Goal: Find specific page/section: Find specific page/section

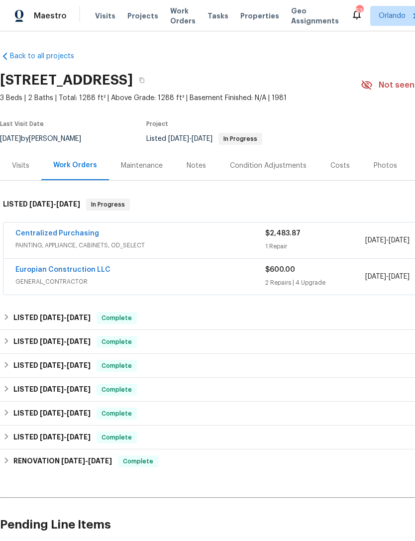
click at [102, 20] on span "Visits" at bounding box center [105, 16] width 20 height 10
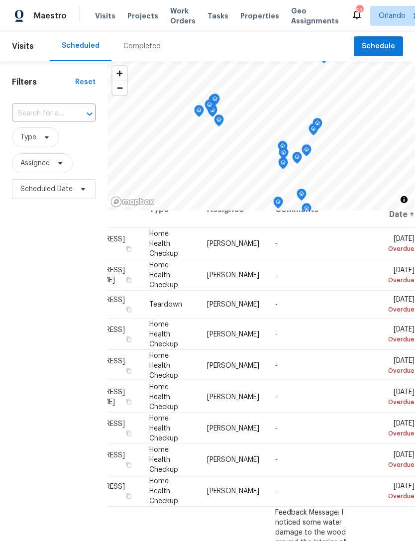
scroll to position [20, 93]
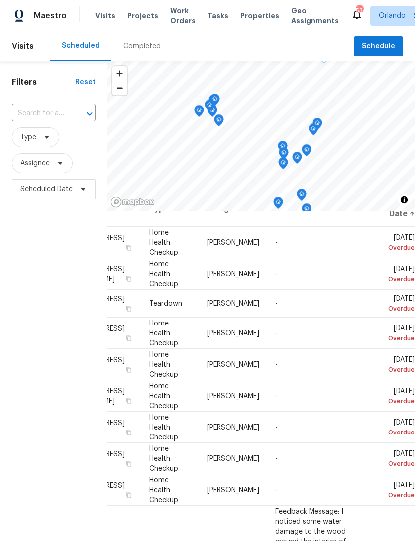
click at [0, 0] on icon at bounding box center [0, 0] width 0 height 0
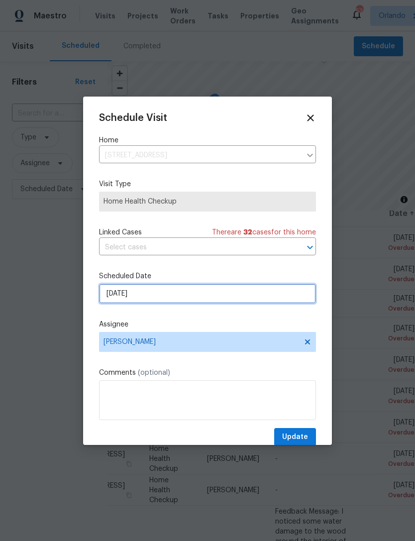
click at [257, 296] on input "[DATE]" at bounding box center [207, 294] width 217 height 20
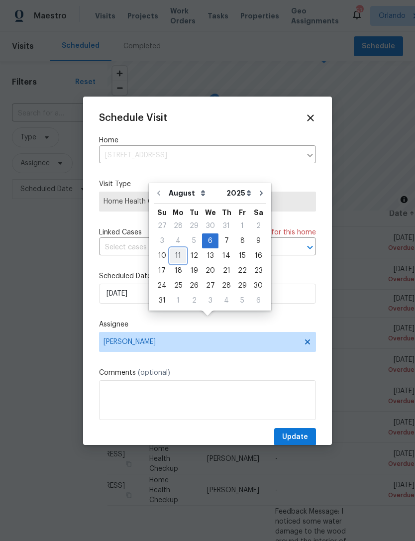
click at [176, 249] on div "11" at bounding box center [178, 256] width 16 height 14
type input "[DATE]"
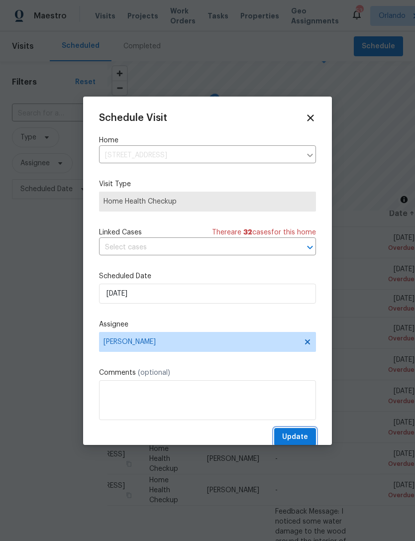
click at [297, 431] on button "Update" at bounding box center [295, 437] width 42 height 18
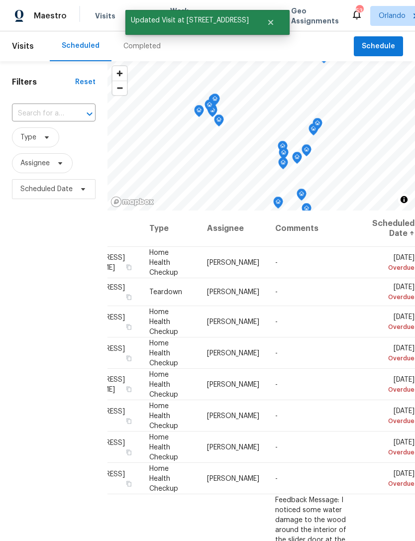
scroll to position [0, 93]
click at [0, 0] on icon at bounding box center [0, 0] width 0 height 0
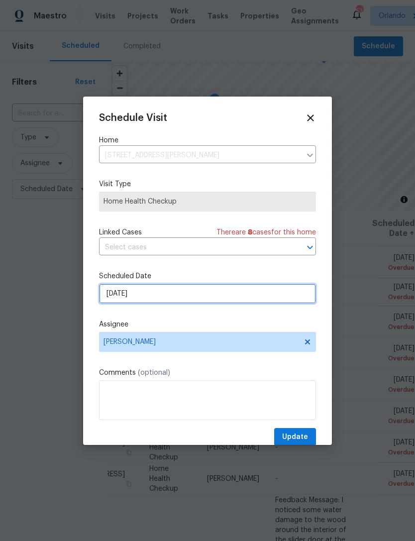
click at [262, 299] on input "[DATE]" at bounding box center [207, 294] width 217 height 20
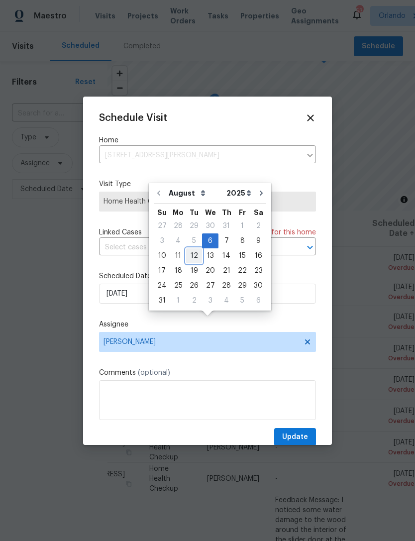
click at [193, 249] on div "12" at bounding box center [194, 256] width 16 height 14
type input "[DATE]"
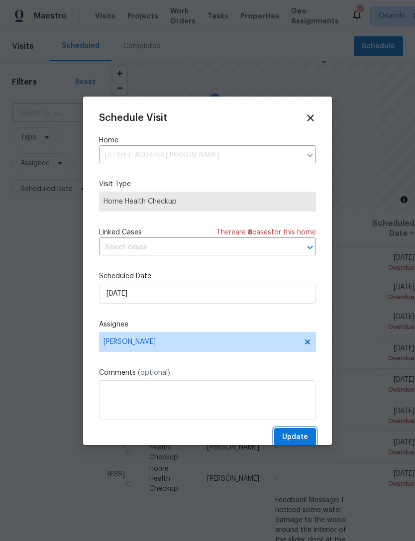
click at [299, 432] on button "Update" at bounding box center [295, 437] width 42 height 18
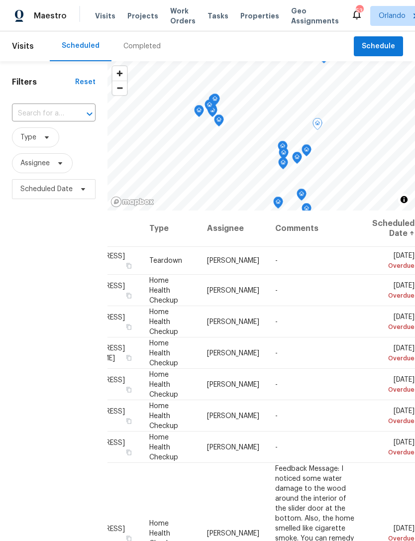
click at [0, 0] on icon at bounding box center [0, 0] width 0 height 0
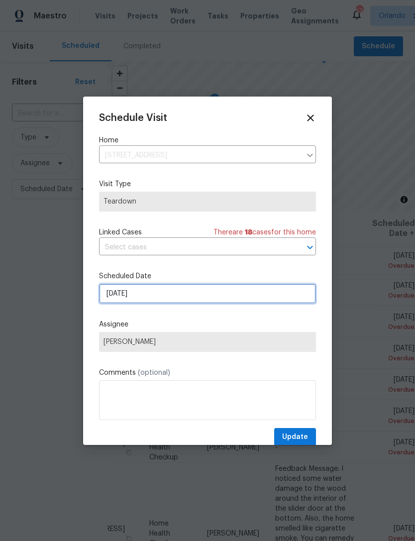
click at [262, 292] on input "[DATE]" at bounding box center [207, 294] width 217 height 20
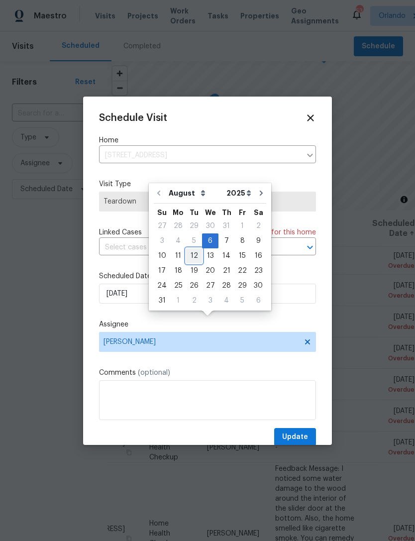
click at [190, 249] on div "12" at bounding box center [194, 256] width 16 height 14
type input "[DATE]"
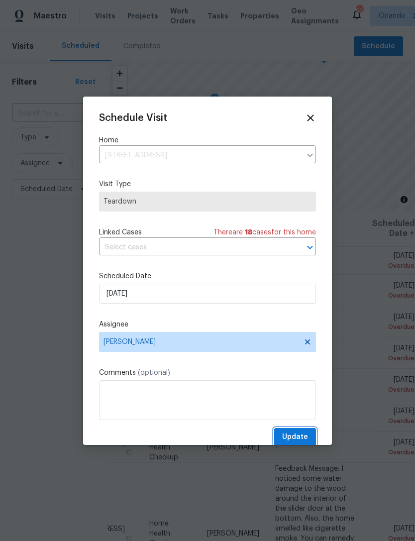
click at [302, 435] on span "Update" at bounding box center [295, 437] width 26 height 12
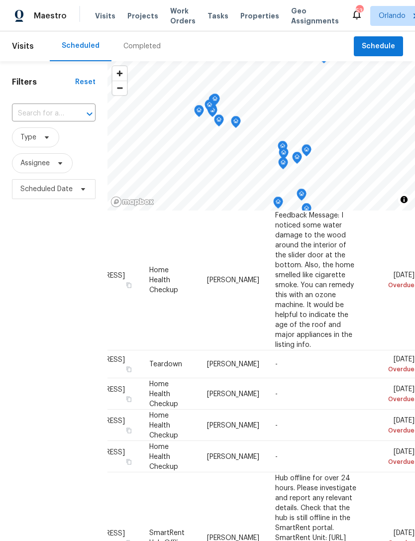
scroll to position [225, 93]
click at [0, 0] on icon at bounding box center [0, 0] width 0 height 0
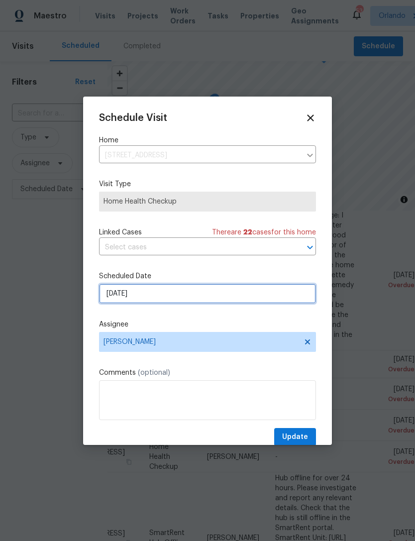
click at [259, 290] on input "[DATE]" at bounding box center [207, 294] width 217 height 20
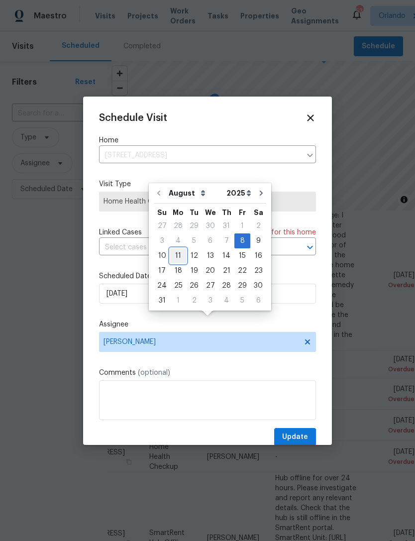
click at [177, 249] on div "11" at bounding box center [178, 256] width 16 height 14
type input "[DATE]"
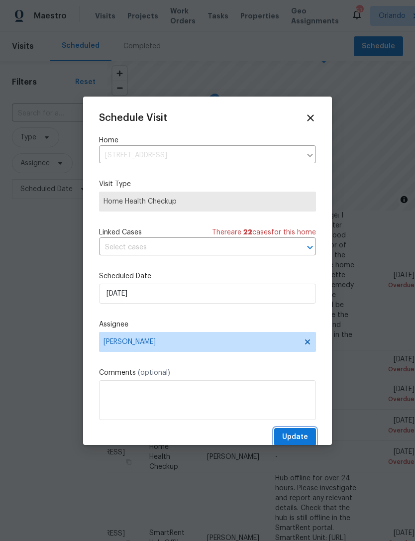
click at [299, 434] on span "Update" at bounding box center [295, 437] width 26 height 12
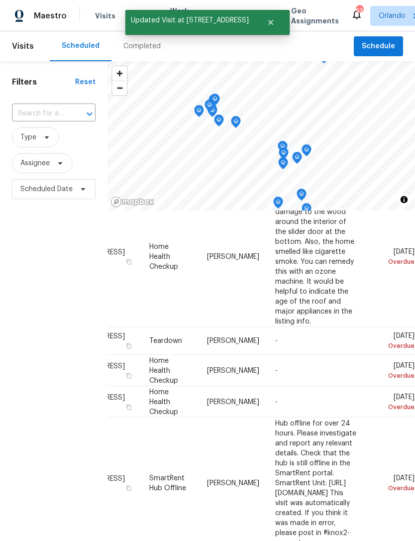
scroll to position [249, 93]
click at [0, 0] on icon at bounding box center [0, 0] width 0 height 0
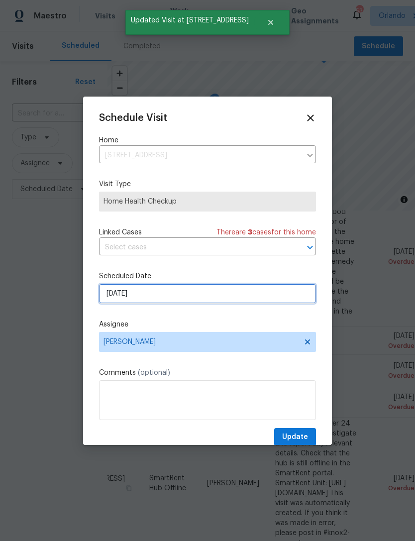
click at [279, 301] on input "[DATE]" at bounding box center [207, 294] width 217 height 20
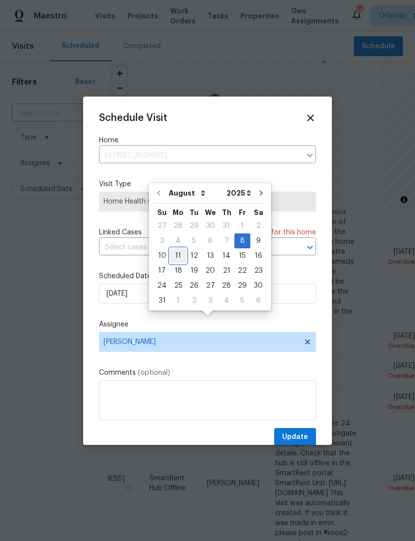
click at [178, 249] on div "11" at bounding box center [178, 256] width 16 height 14
type input "[DATE]"
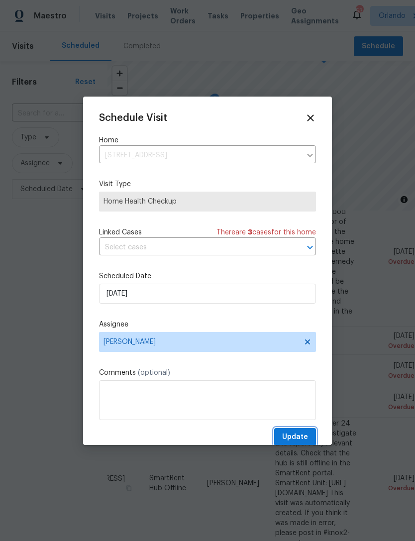
click at [299, 434] on span "Update" at bounding box center [295, 437] width 26 height 12
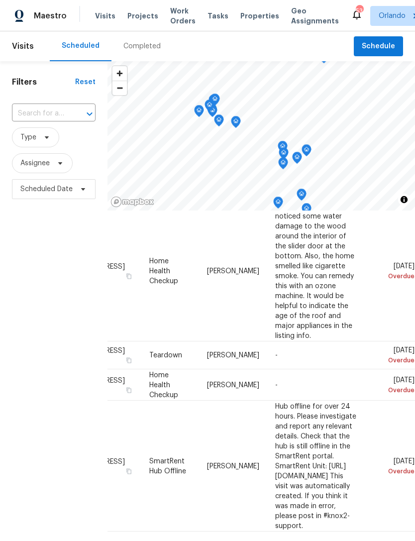
scroll to position [226, 93]
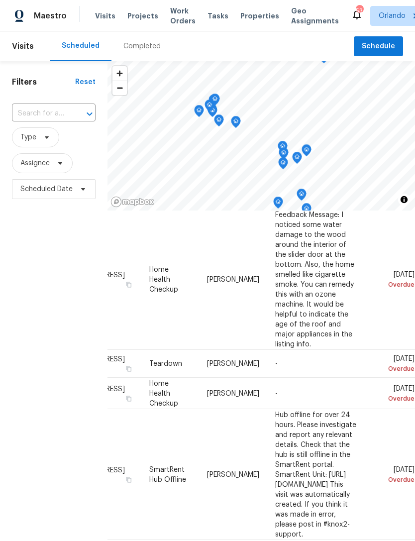
click at [0, 0] on icon at bounding box center [0, 0] width 0 height 0
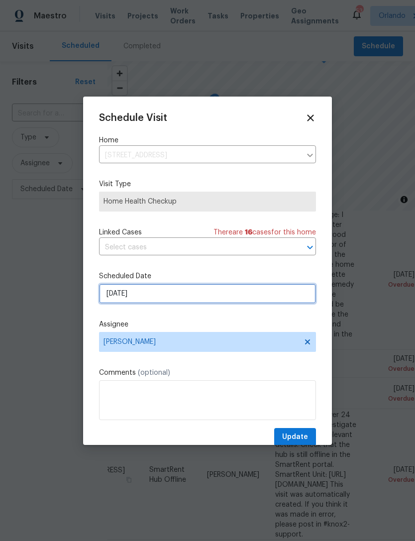
click at [267, 288] on input "[DATE]" at bounding box center [207, 294] width 217 height 20
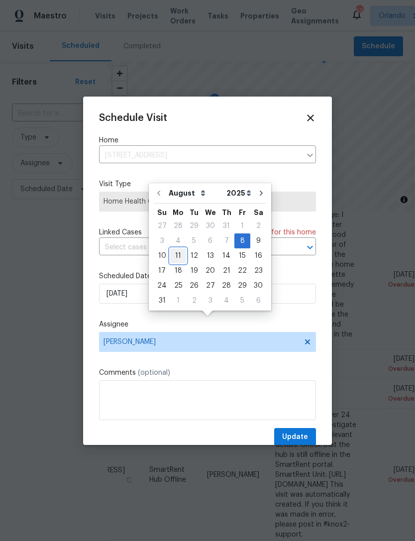
click at [179, 249] on div "11" at bounding box center [178, 256] width 16 height 14
type input "[DATE]"
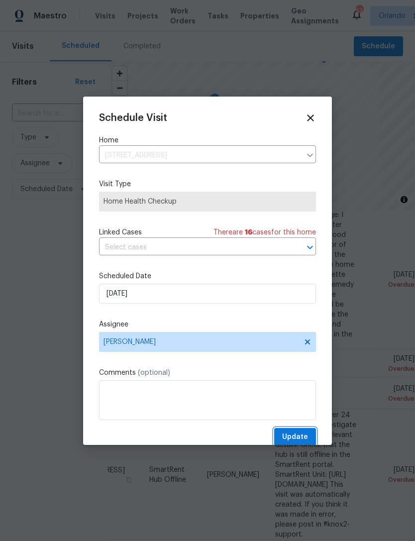
click at [299, 433] on span "Update" at bounding box center [295, 437] width 26 height 12
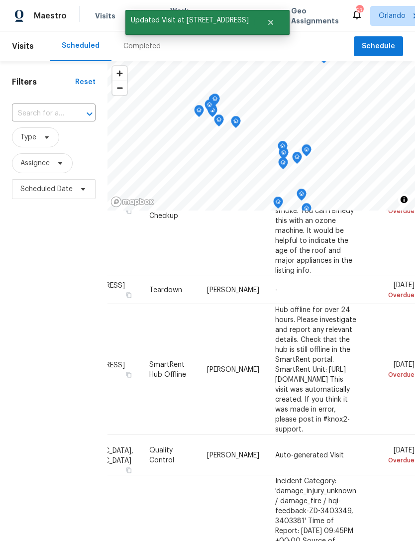
scroll to position [298, 93]
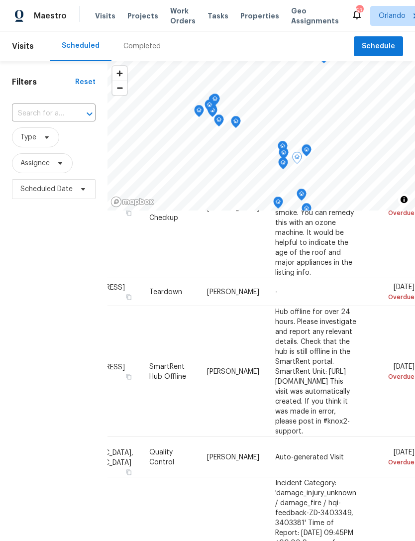
click at [0, 0] on icon at bounding box center [0, 0] width 0 height 0
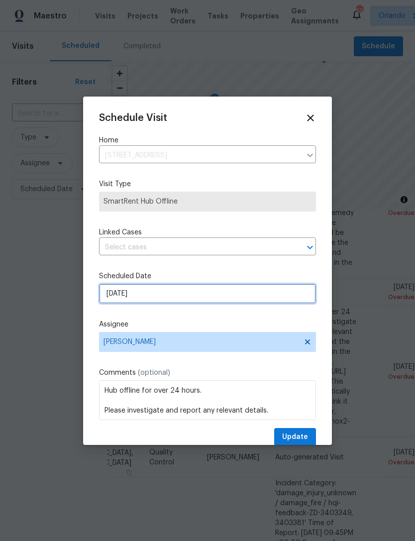
click at [266, 296] on input "[DATE]" at bounding box center [207, 294] width 217 height 20
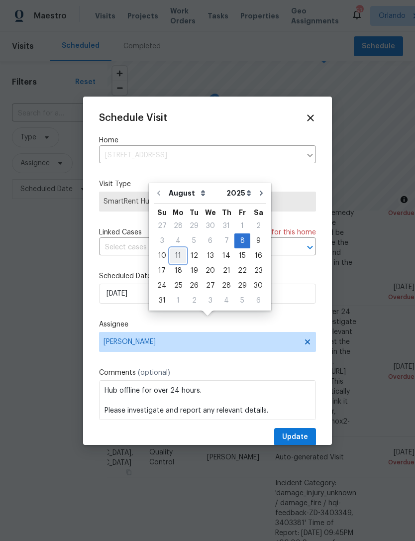
click at [177, 249] on div "11" at bounding box center [178, 256] width 16 height 14
type input "[DATE]"
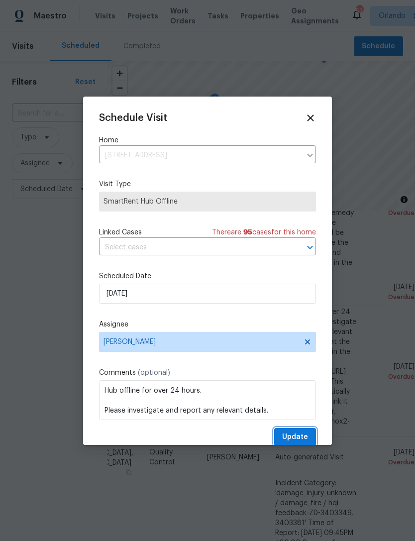
click at [299, 431] on button "Update" at bounding box center [295, 437] width 42 height 18
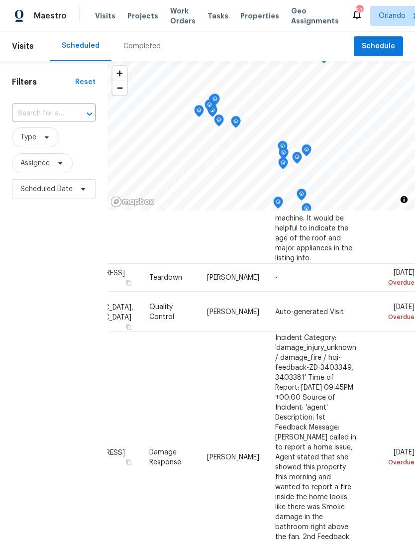
scroll to position [312, 93]
click at [0, 0] on icon at bounding box center [0, 0] width 0 height 0
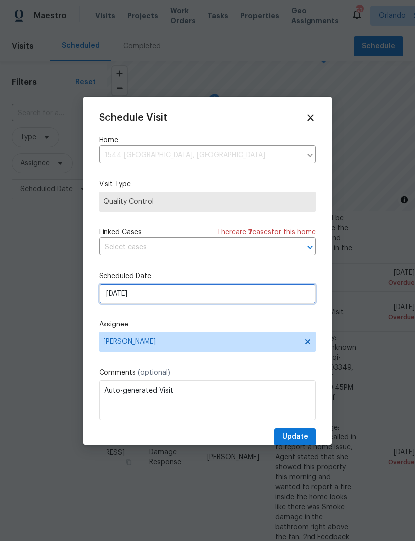
click at [272, 300] on input "[DATE]" at bounding box center [207, 294] width 217 height 20
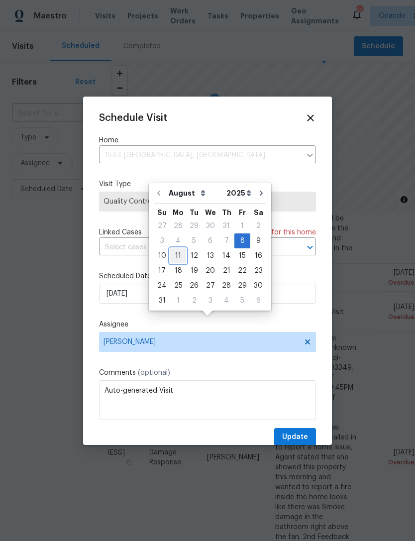
click at [173, 249] on div "11" at bounding box center [178, 256] width 16 height 14
type input "[DATE]"
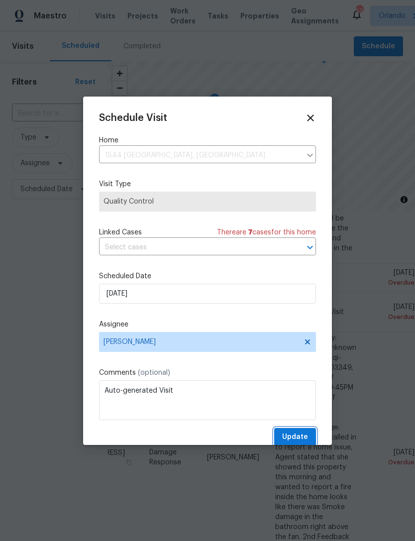
click at [299, 432] on button "Update" at bounding box center [295, 437] width 42 height 18
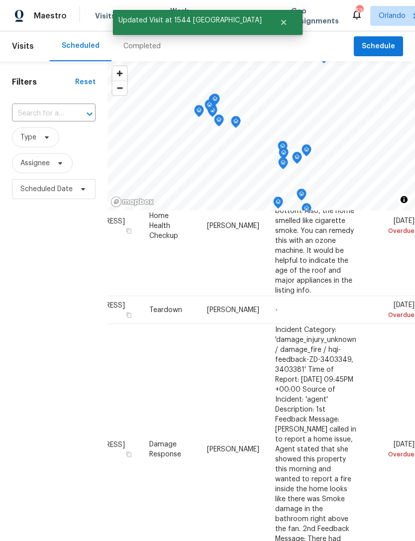
scroll to position [279, 93]
click at [0, 0] on icon at bounding box center [0, 0] width 0 height 0
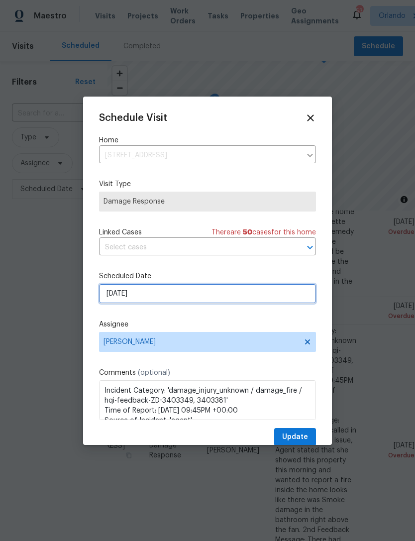
click at [274, 297] on input "[DATE]" at bounding box center [207, 294] width 217 height 20
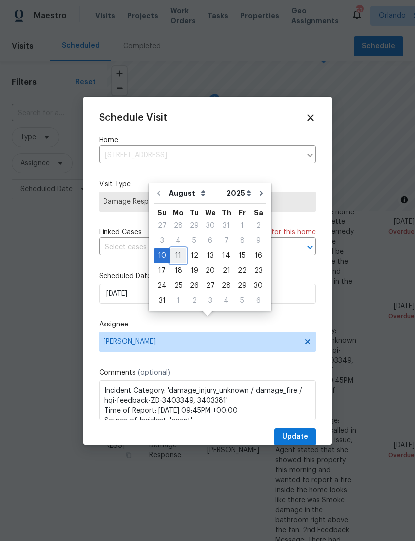
click at [175, 249] on div "11" at bounding box center [178, 256] width 16 height 14
type input "[DATE]"
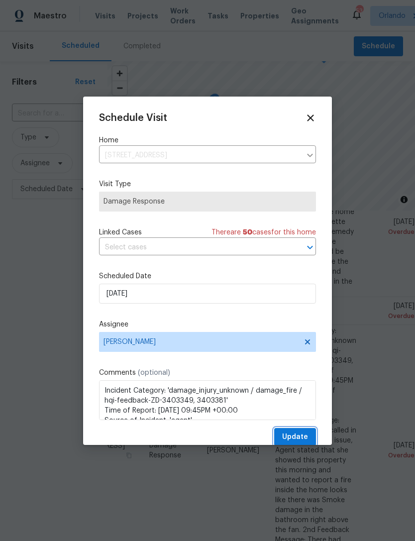
click at [294, 430] on button "Update" at bounding box center [295, 437] width 42 height 18
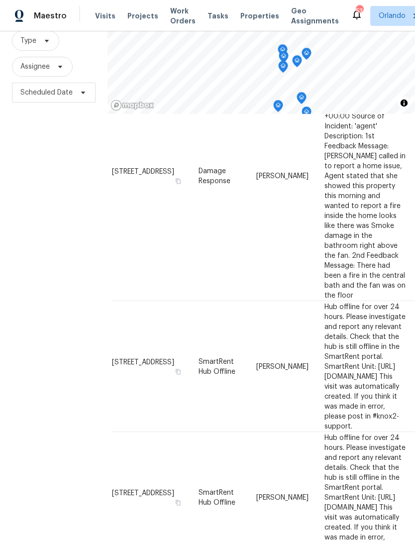
scroll to position [96, 0]
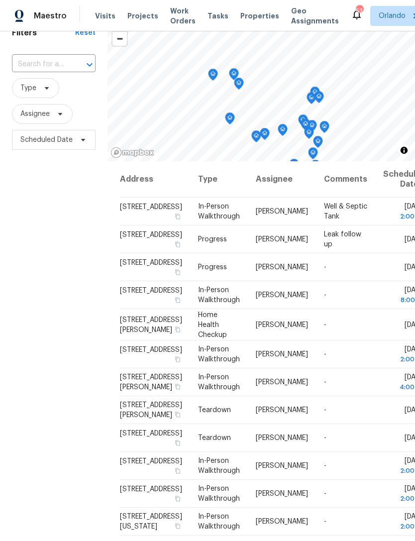
scroll to position [0, 0]
click at [0, 0] on icon at bounding box center [0, 0] width 0 height 0
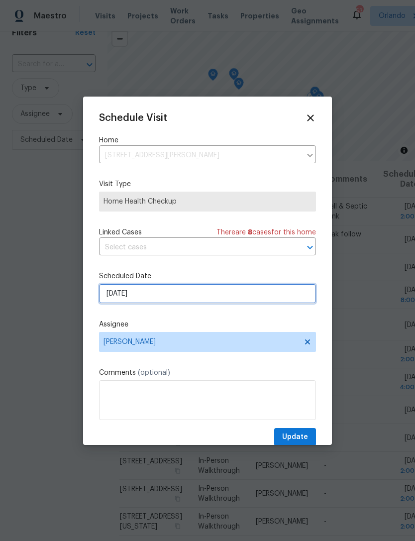
click at [265, 301] on input "[DATE]" at bounding box center [207, 294] width 217 height 20
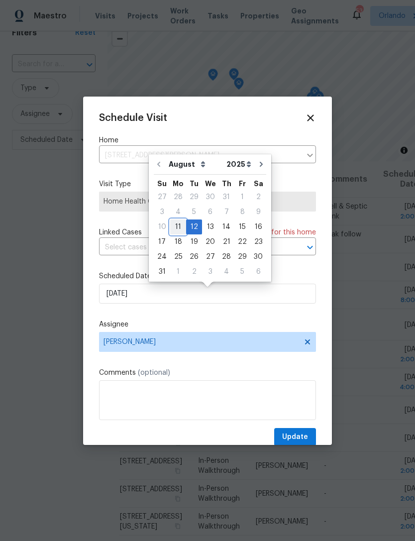
click at [175, 221] on div "11" at bounding box center [178, 227] width 16 height 14
type input "[DATE]"
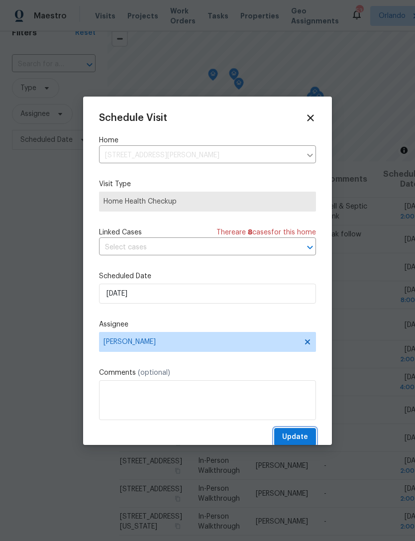
click at [304, 432] on button "Update" at bounding box center [295, 437] width 42 height 18
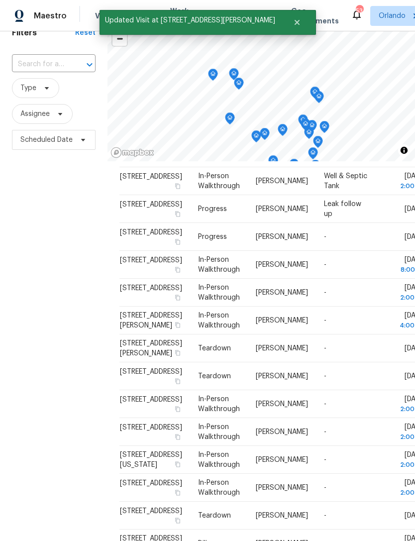
scroll to position [37, 0]
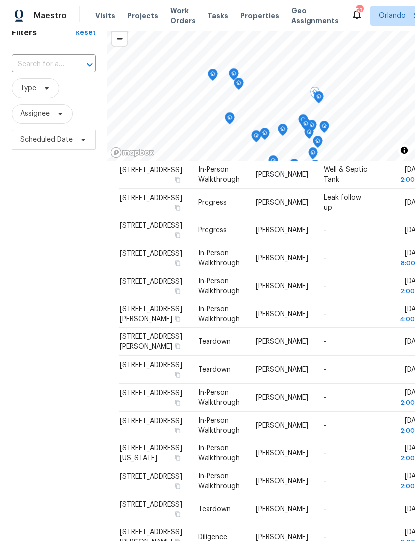
click at [0, 0] on icon at bounding box center [0, 0] width 0 height 0
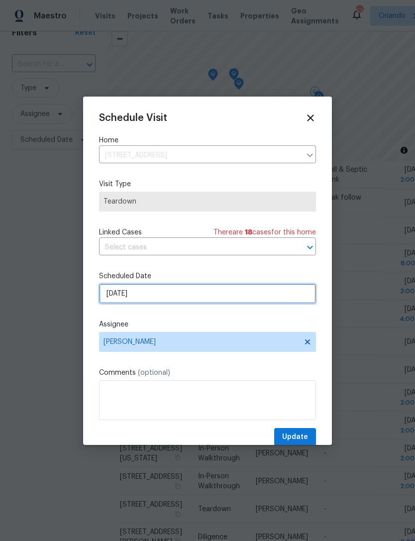
click at [267, 293] on input "[DATE]" at bounding box center [207, 294] width 217 height 20
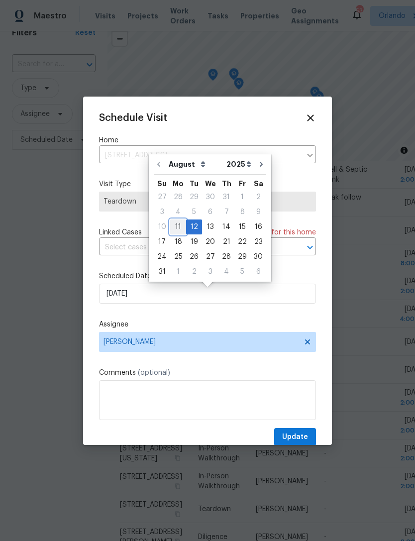
click at [181, 224] on div "11" at bounding box center [178, 227] width 16 height 14
type input "[DATE]"
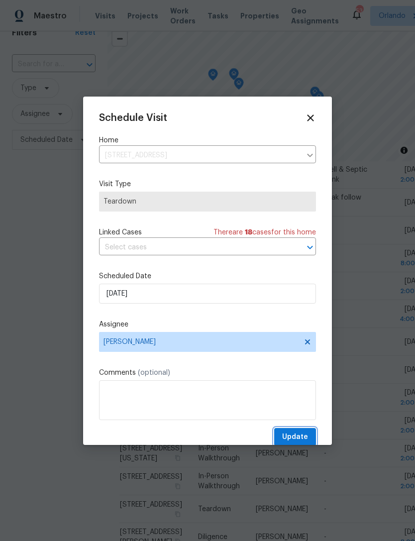
click at [309, 437] on button "Update" at bounding box center [295, 437] width 42 height 18
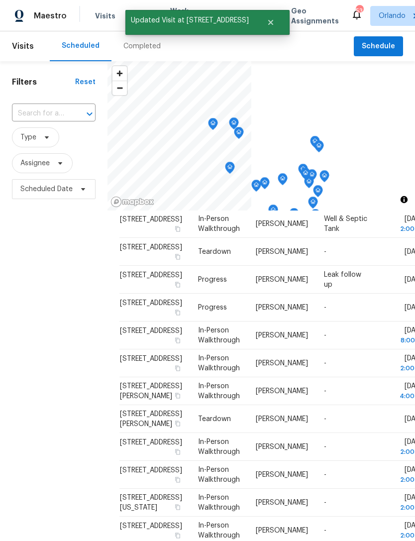
scroll to position [0, 0]
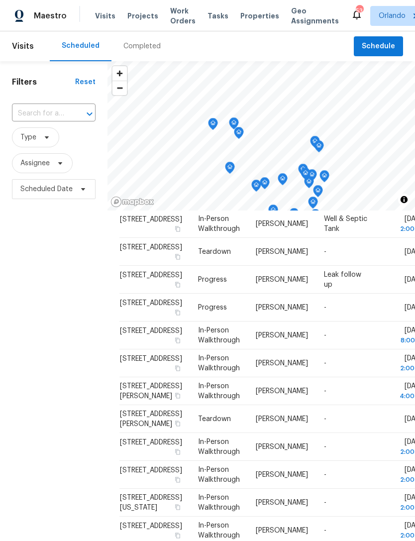
click at [179, 22] on span "Work Orders" at bounding box center [182, 16] width 25 height 20
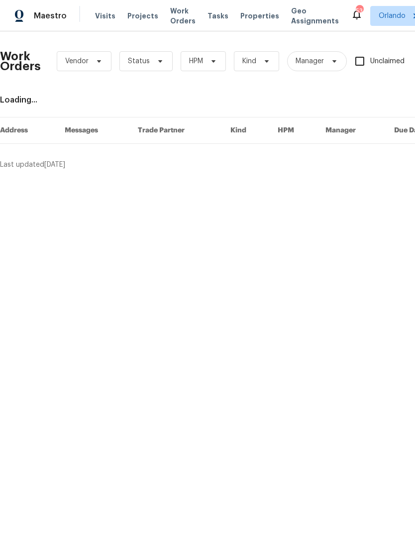
click at [250, 11] on span "Properties" at bounding box center [259, 16] width 39 height 10
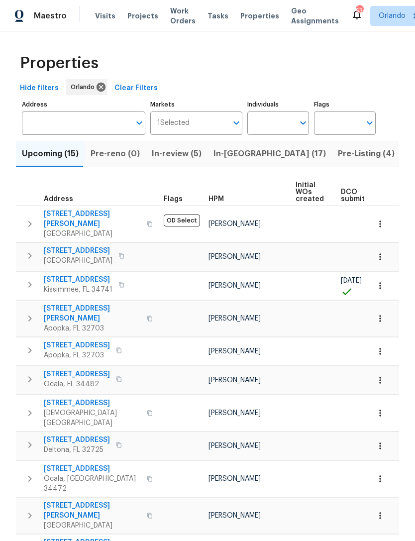
click at [293, 118] on input "Individuals" at bounding box center [270, 122] width 47 height 23
type input "[PERSON_NAME]"
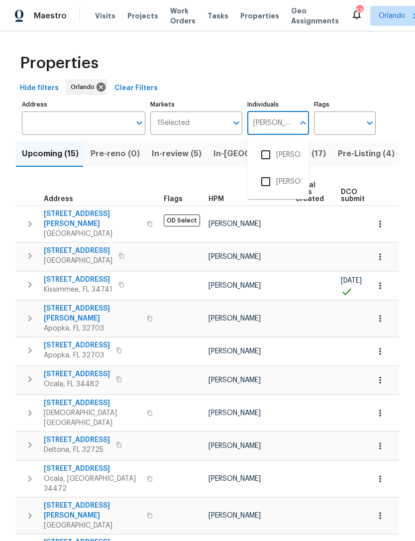
click at [269, 155] on input "checkbox" at bounding box center [265, 154] width 21 height 21
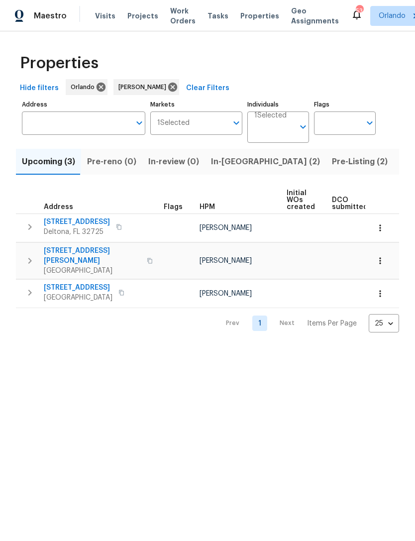
click at [225, 154] on button "In-[GEOGRAPHIC_DATA] (2)" at bounding box center [265, 162] width 121 height 26
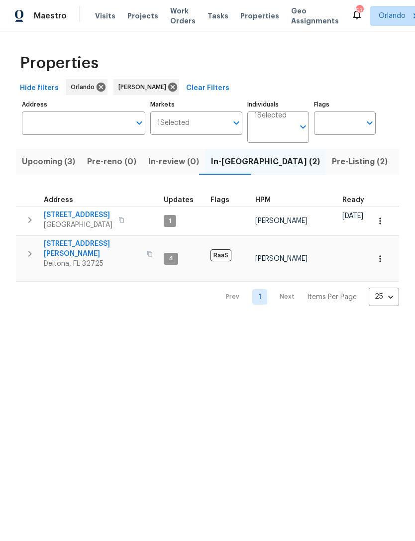
click at [29, 155] on button "Upcoming (3)" at bounding box center [48, 162] width 65 height 26
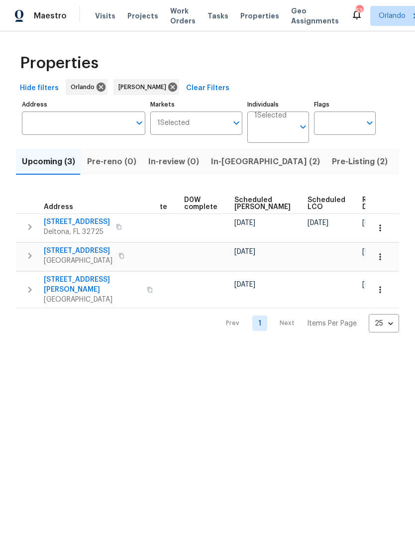
scroll to position [0, 250]
click at [399, 163] on span "Listed (28)" at bounding box center [420, 162] width 43 height 14
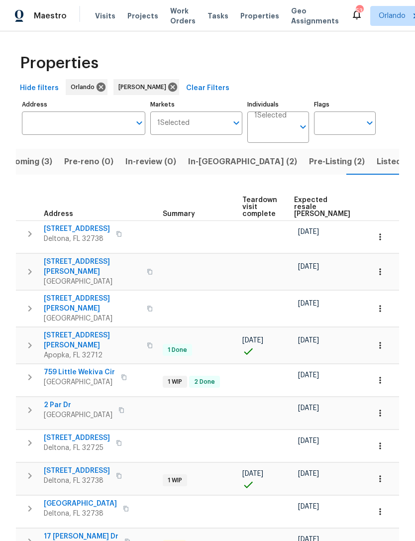
scroll to position [0, 207]
